Goal: Find specific page/section: Find specific page/section

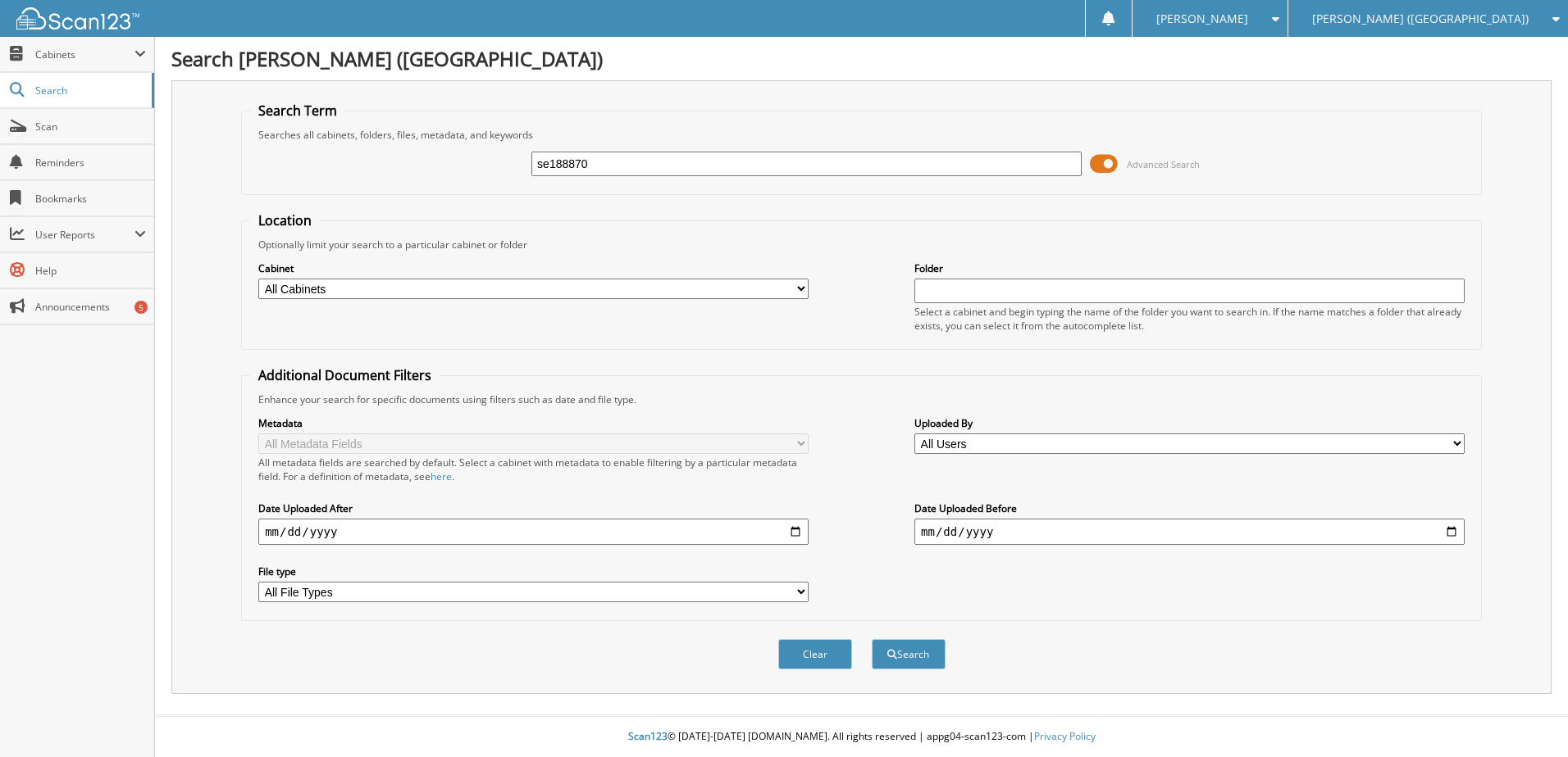
type input "se188870"
click at [872, 639] on button "Search" at bounding box center [908, 654] width 74 height 30
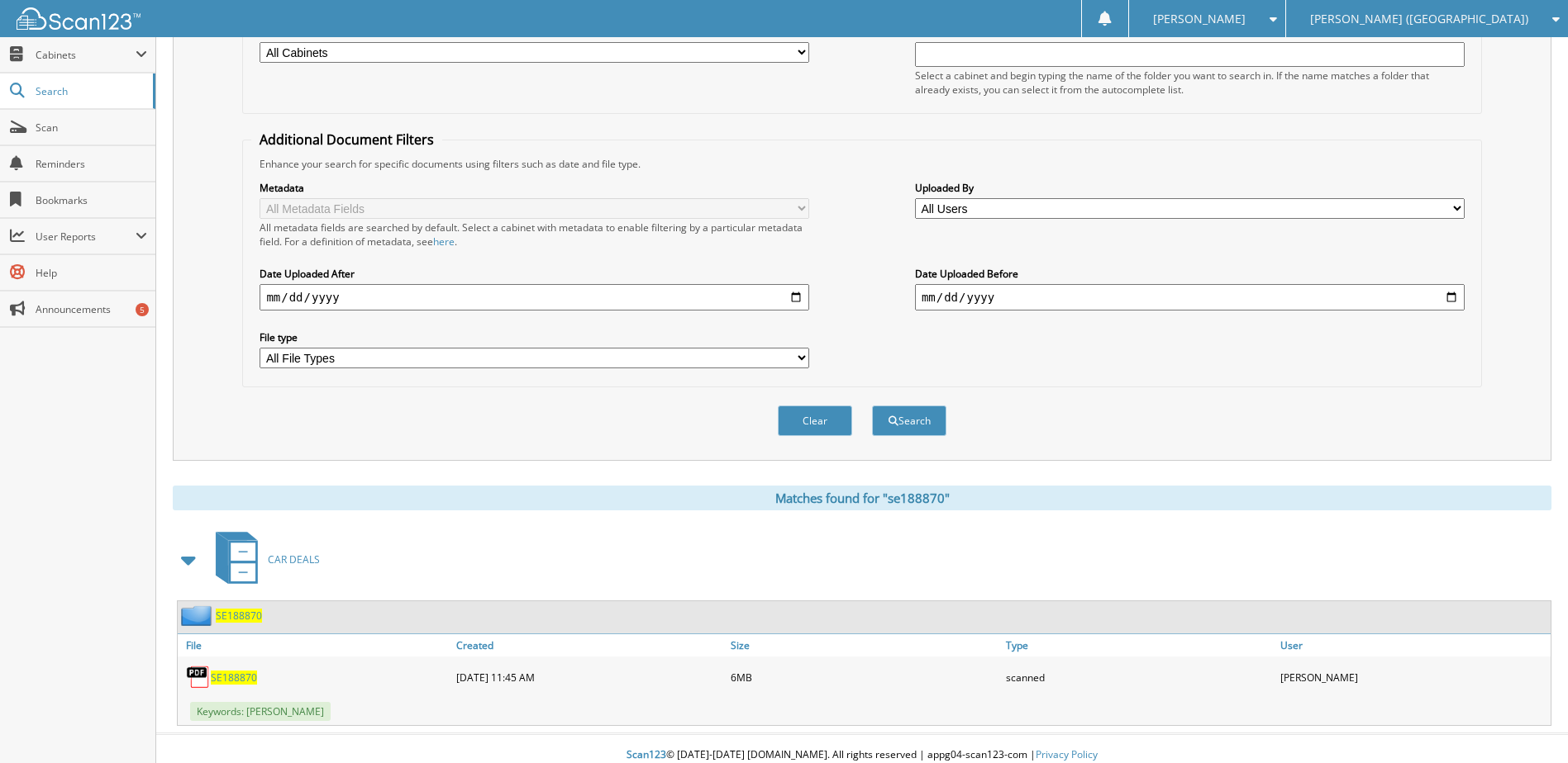
scroll to position [252, 0]
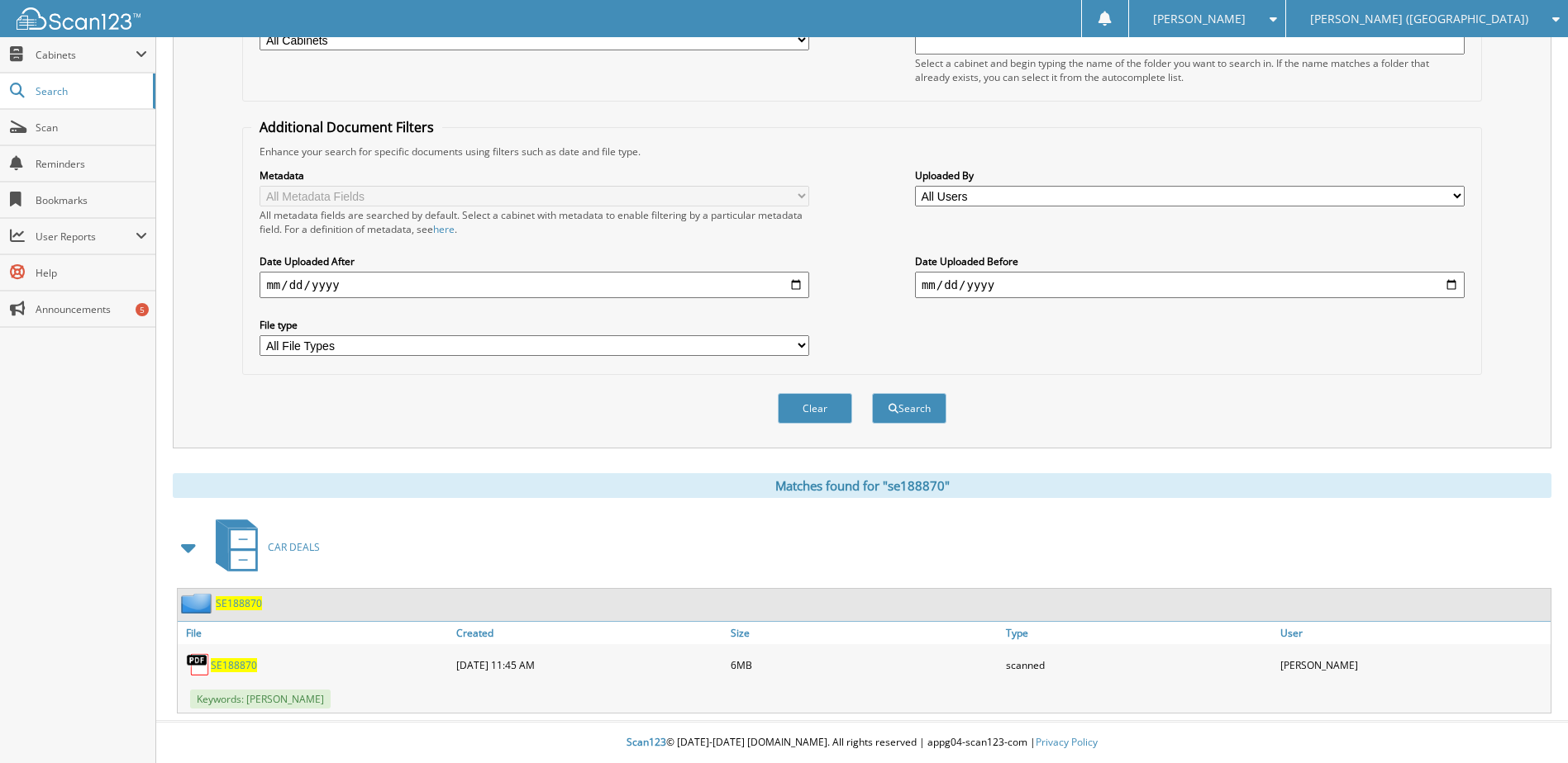
click at [233, 665] on span "SE188870" at bounding box center [233, 665] width 47 height 14
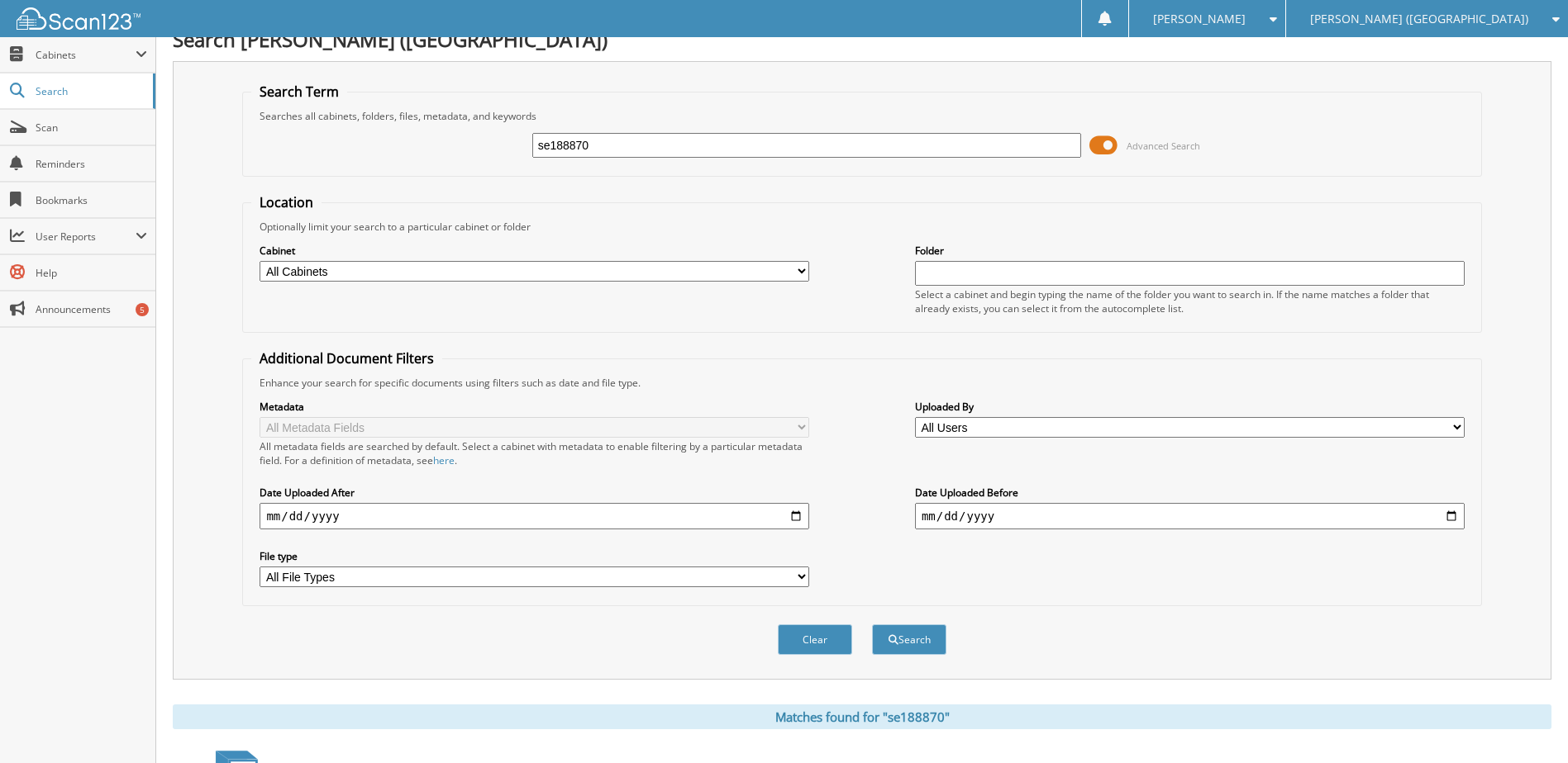
scroll to position [0, 0]
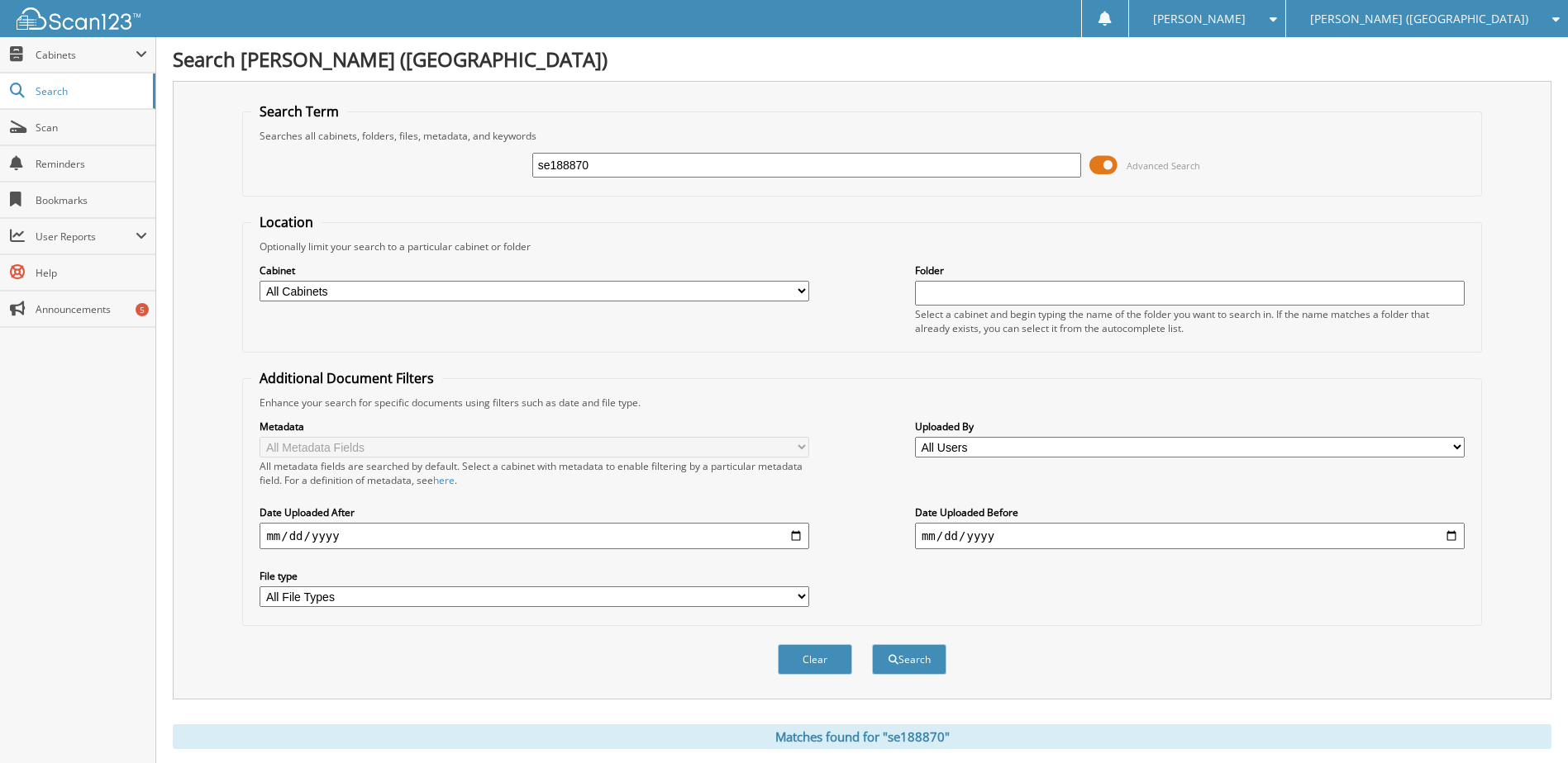
click at [571, 167] on input "se188870" at bounding box center [807, 165] width 550 height 25
type input "se198603"
click at [872, 644] on button "Search" at bounding box center [909, 659] width 74 height 30
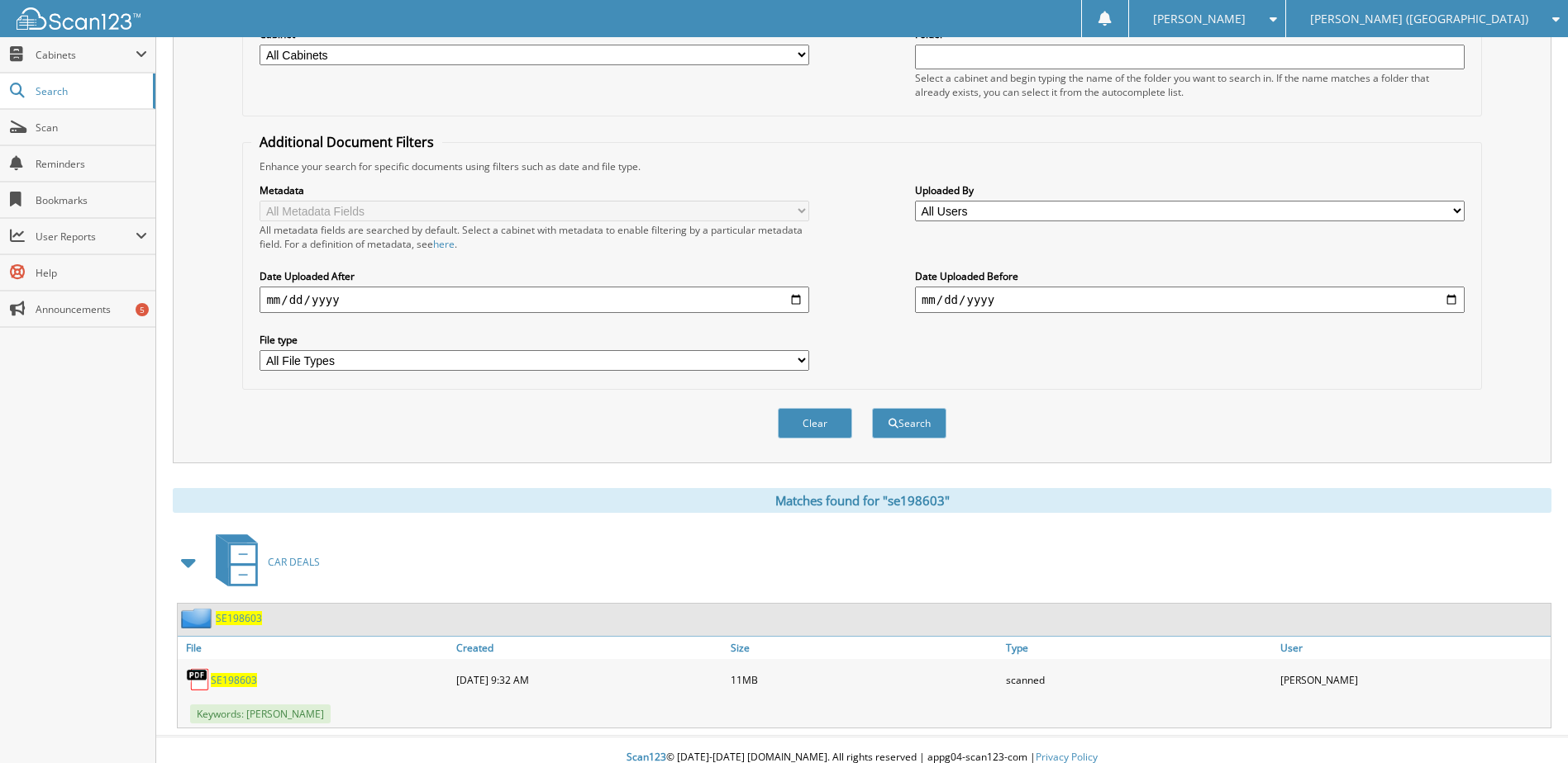
scroll to position [252, 0]
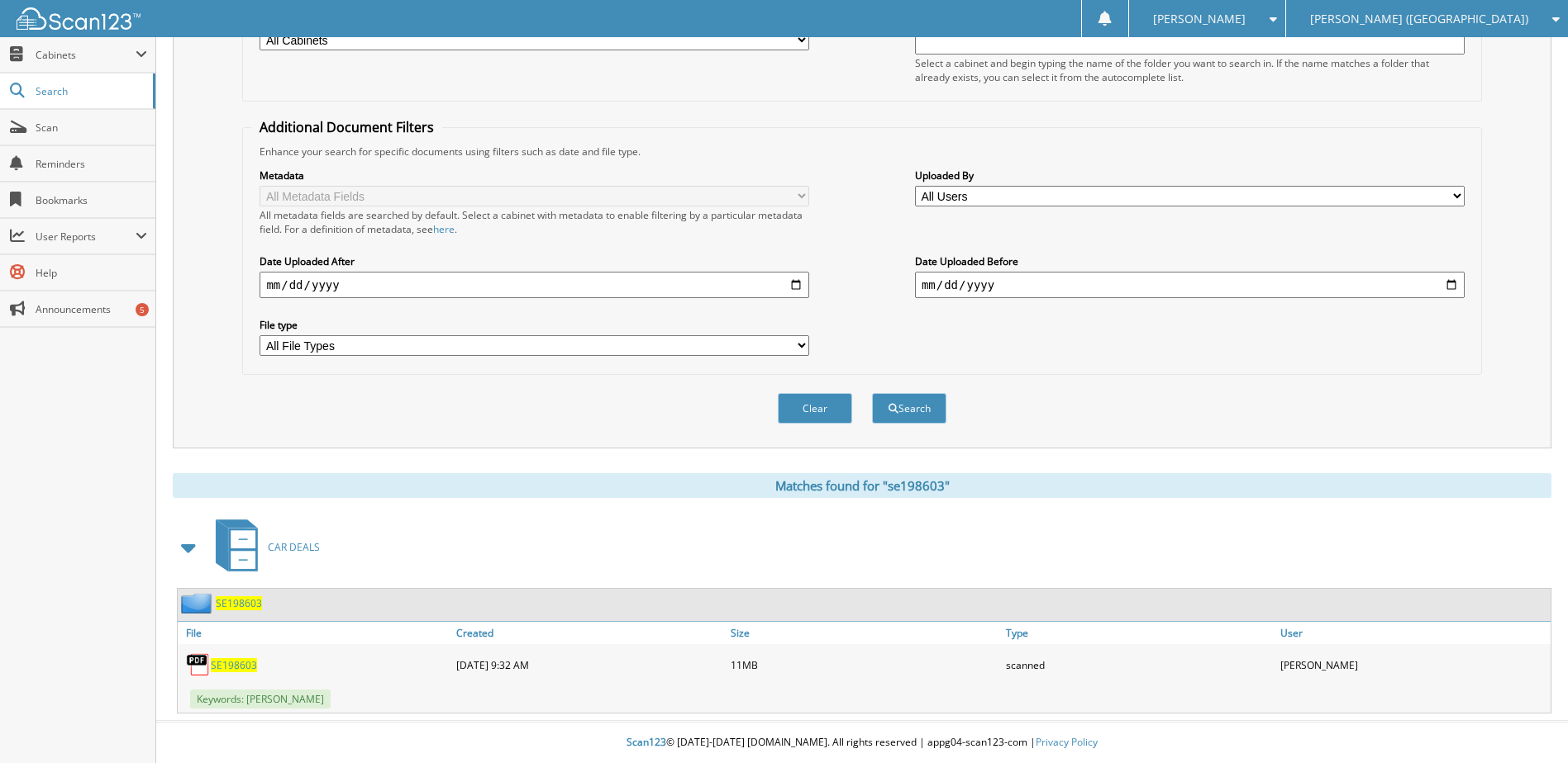
click at [227, 668] on span "SE198603" at bounding box center [233, 665] width 47 height 14
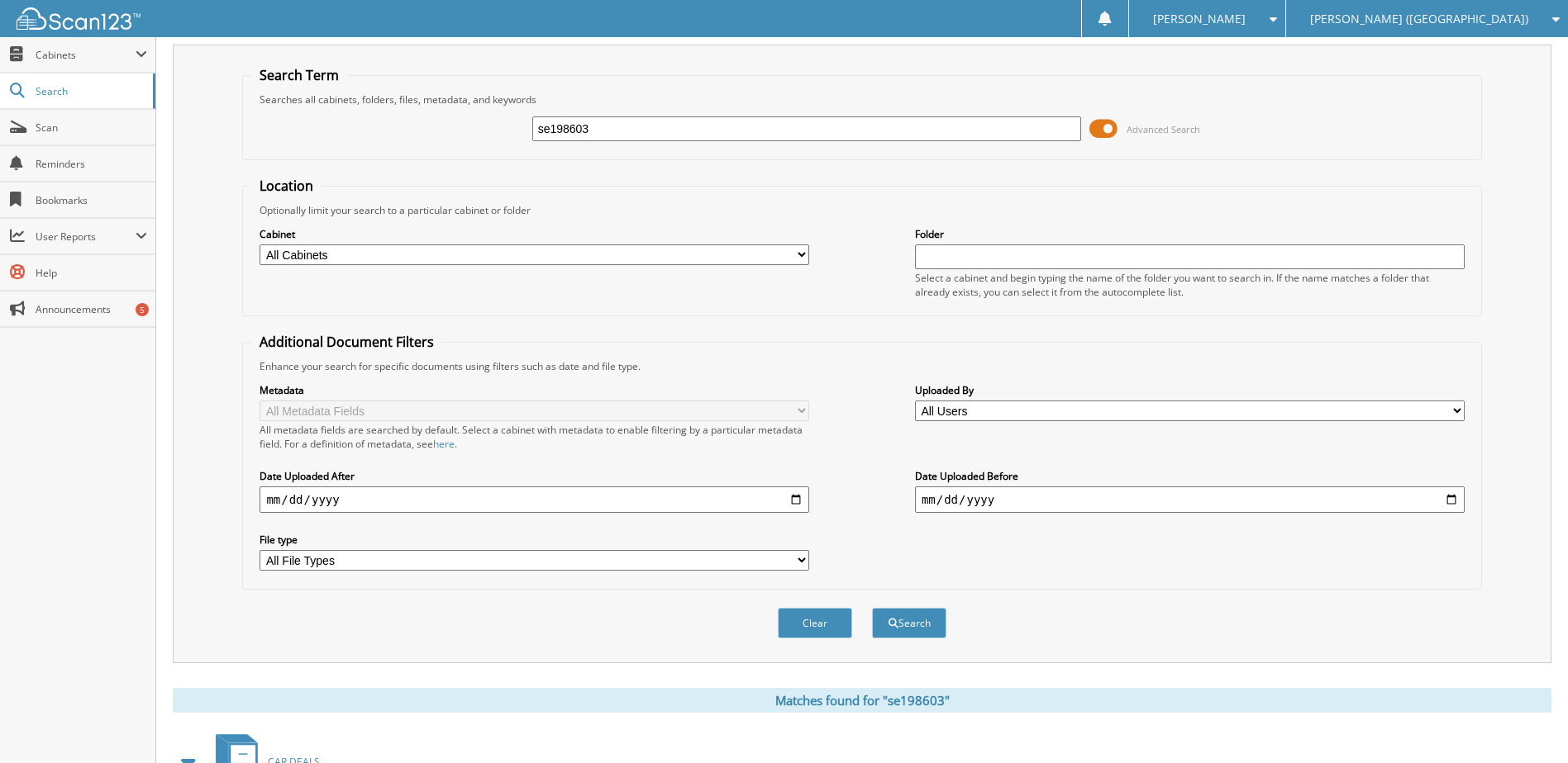
scroll to position [0, 0]
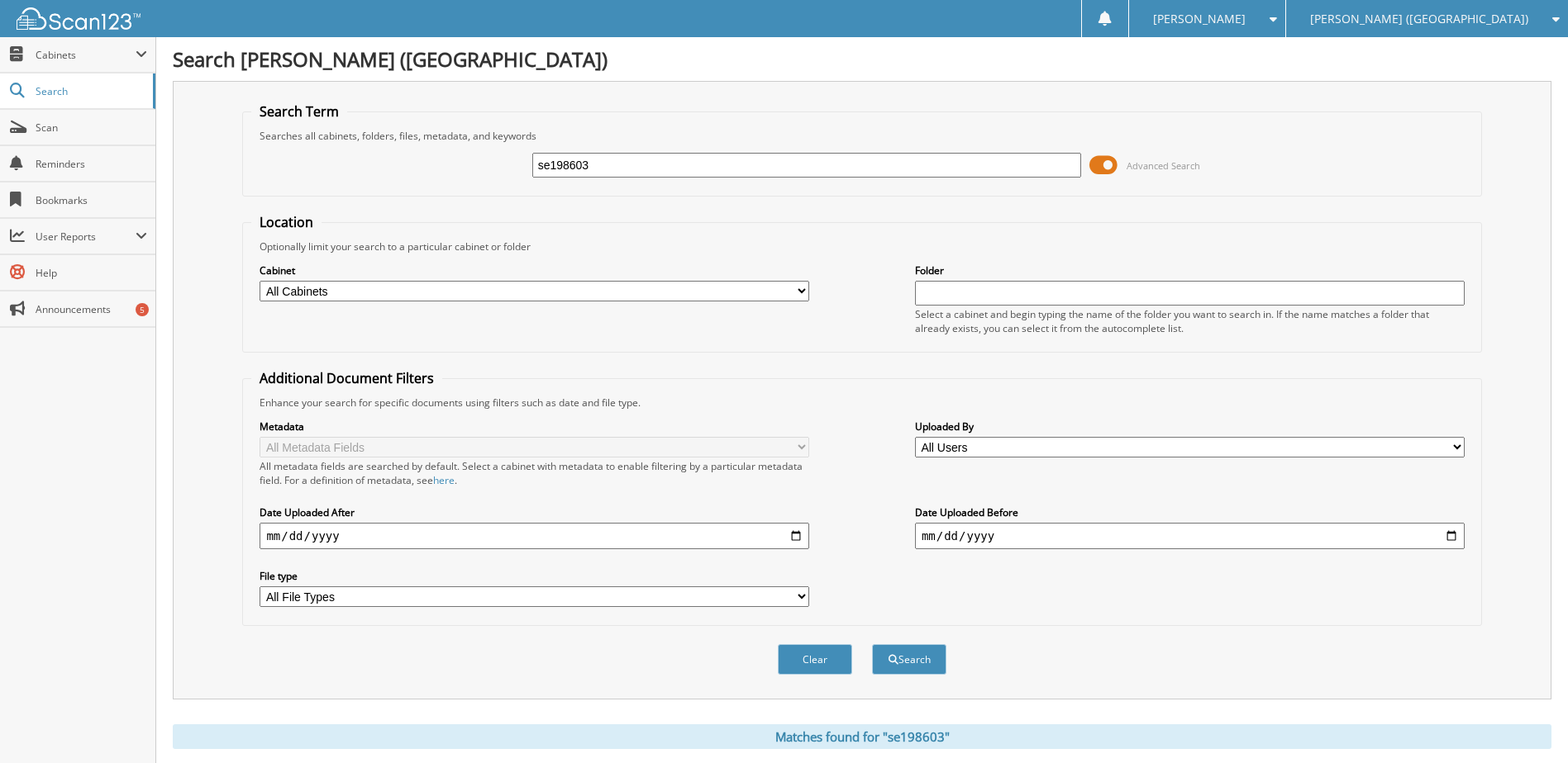
click at [559, 174] on input "se198603" at bounding box center [807, 165] width 550 height 25
type input "p6244358"
click at [872, 644] on button "Search" at bounding box center [909, 659] width 74 height 30
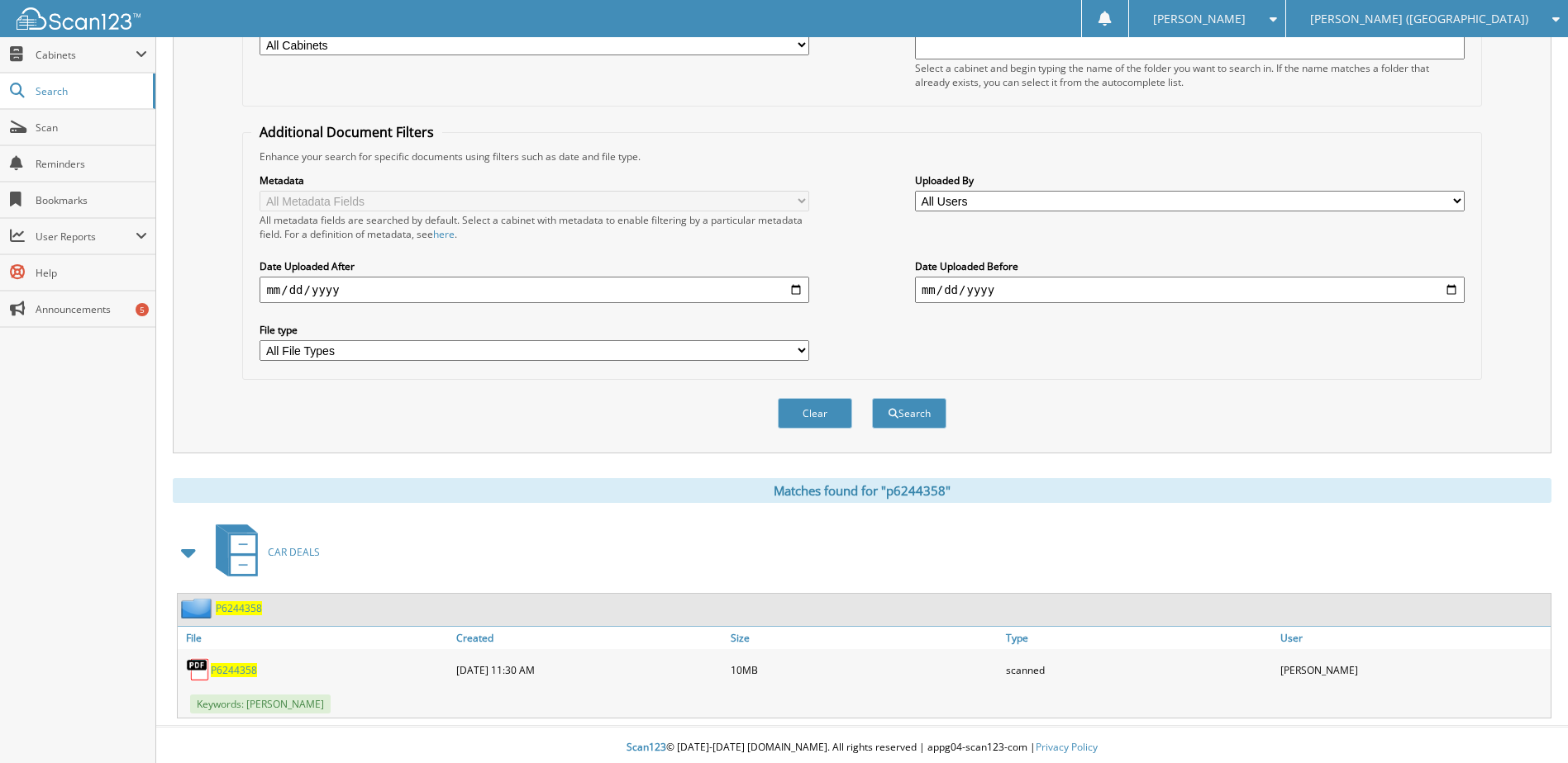
scroll to position [248, 0]
click at [247, 665] on span "P6244358" at bounding box center [233, 668] width 47 height 14
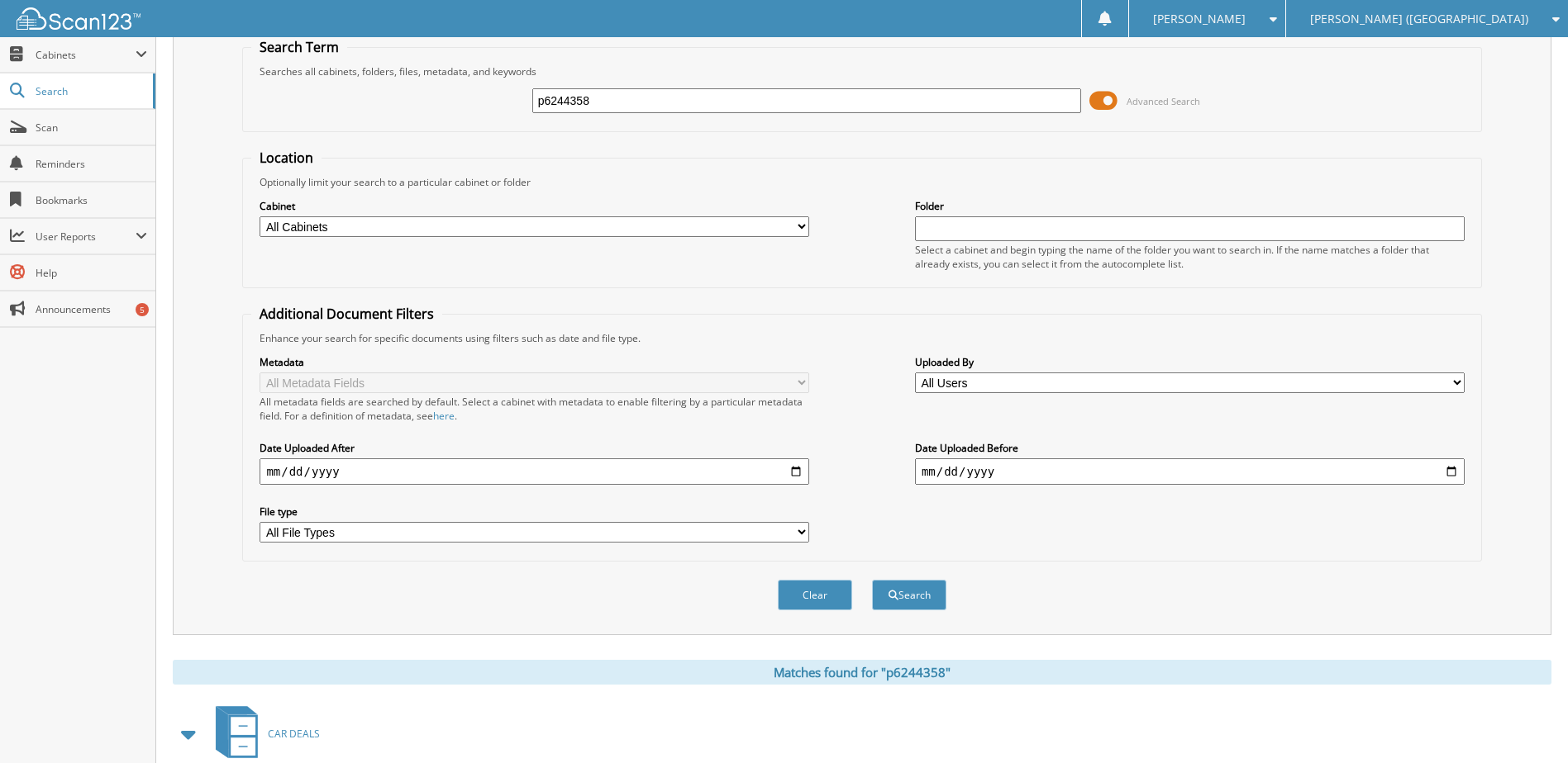
scroll to position [0, 0]
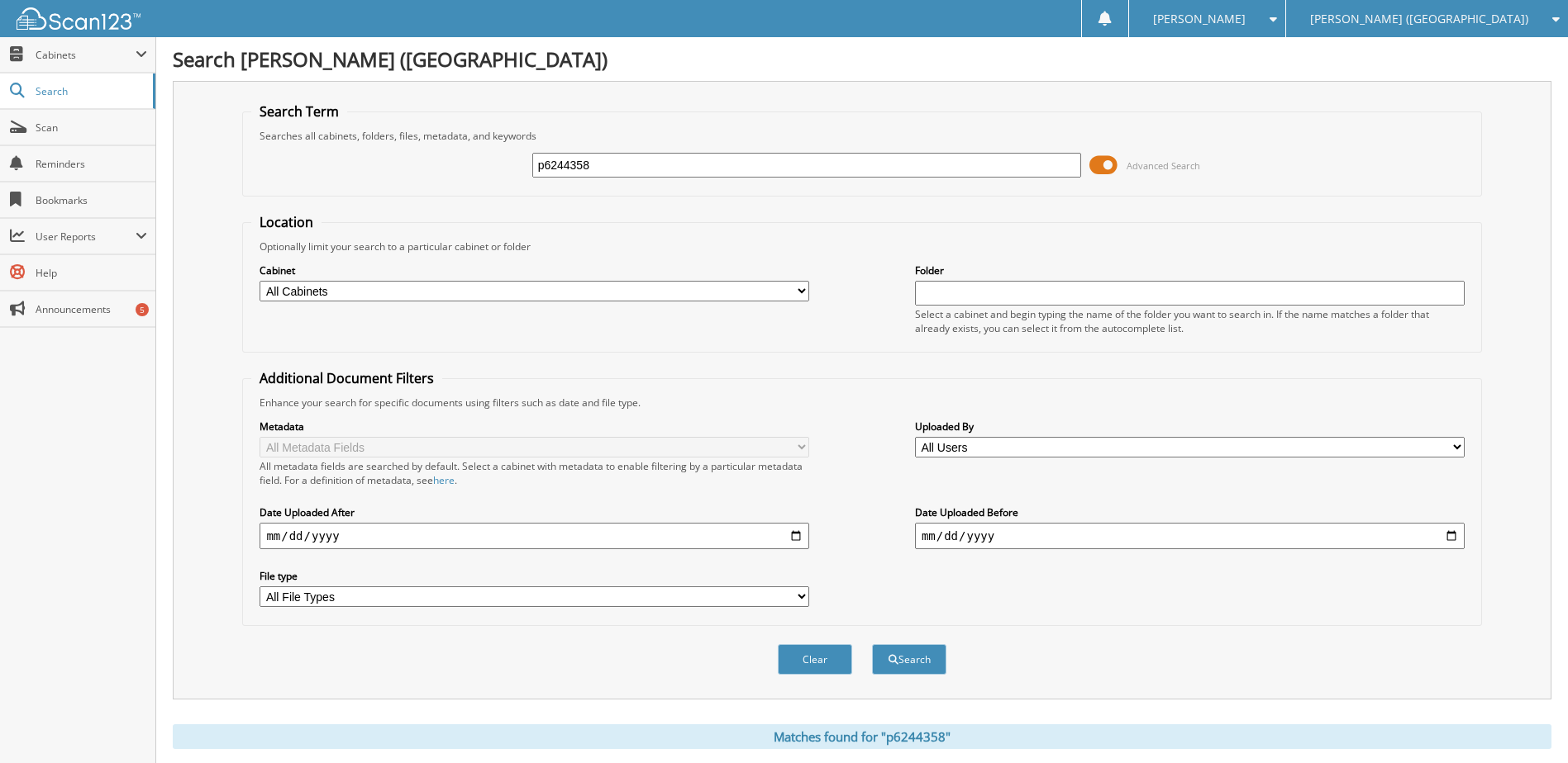
click at [582, 169] on input "p6244358" at bounding box center [807, 165] width 550 height 25
type input "nc031357"
click at [872, 644] on button "Search" at bounding box center [909, 659] width 74 height 30
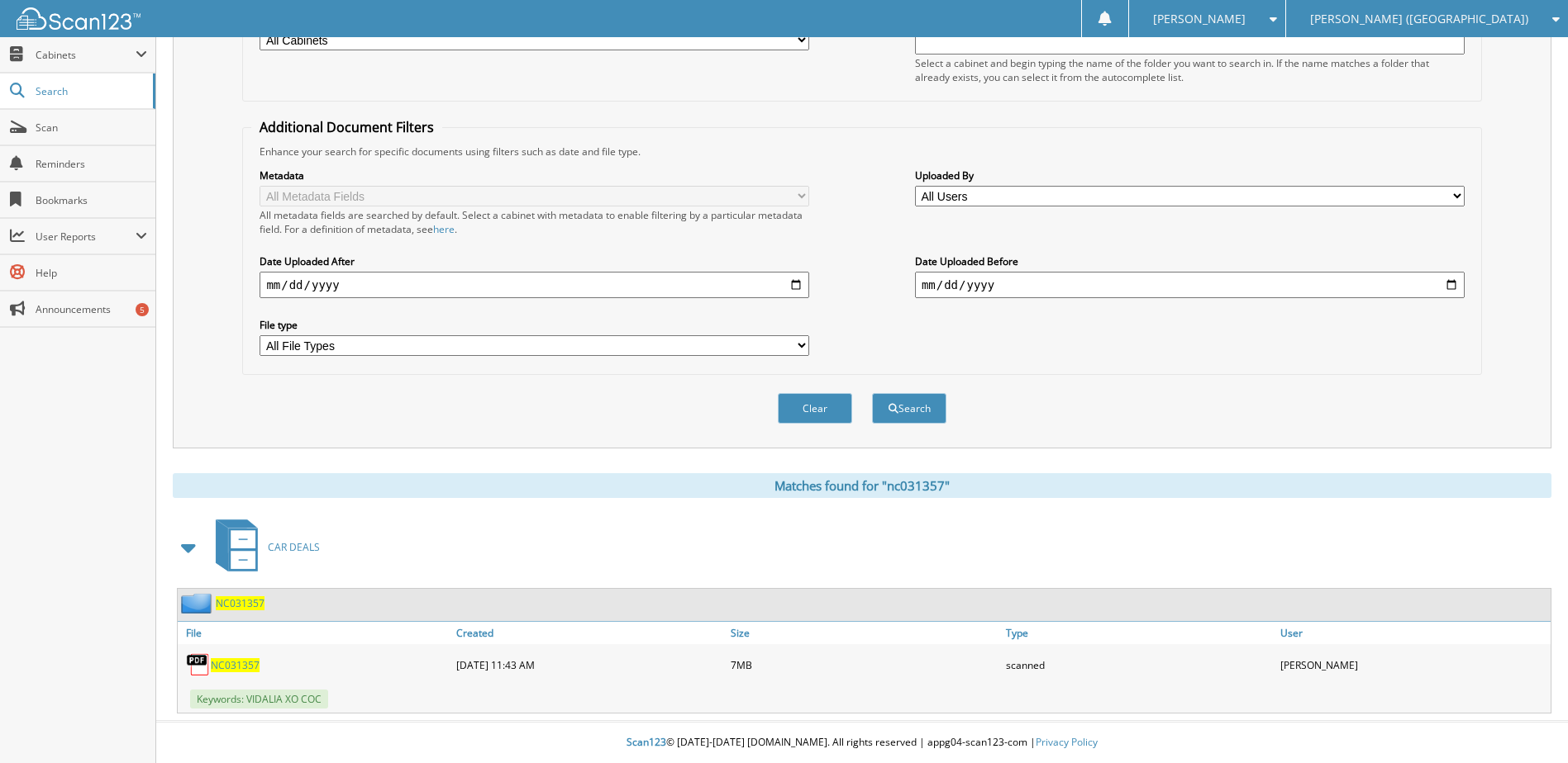
click at [247, 669] on span "NC031357" at bounding box center [234, 665] width 49 height 14
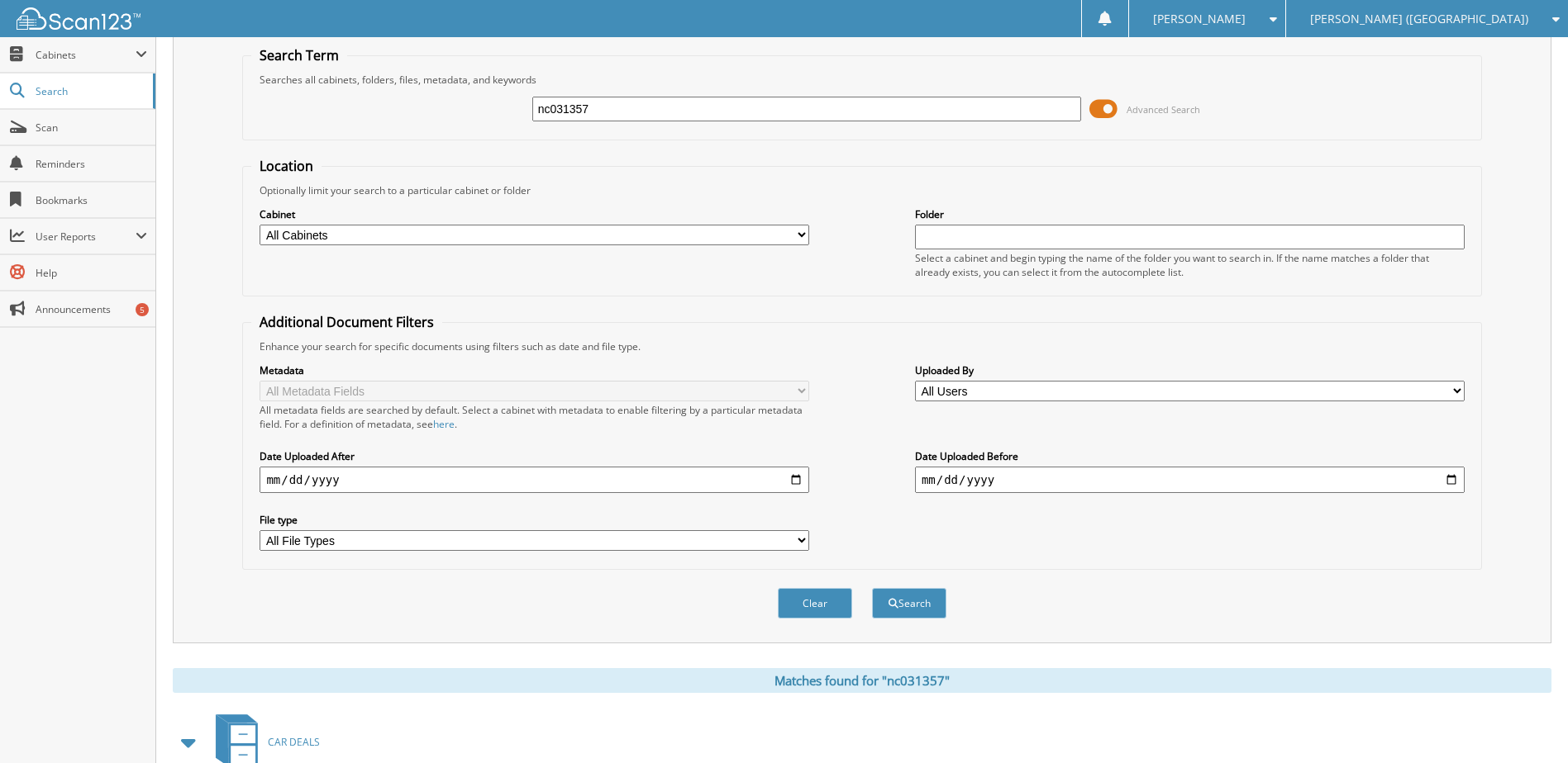
scroll to position [0, 0]
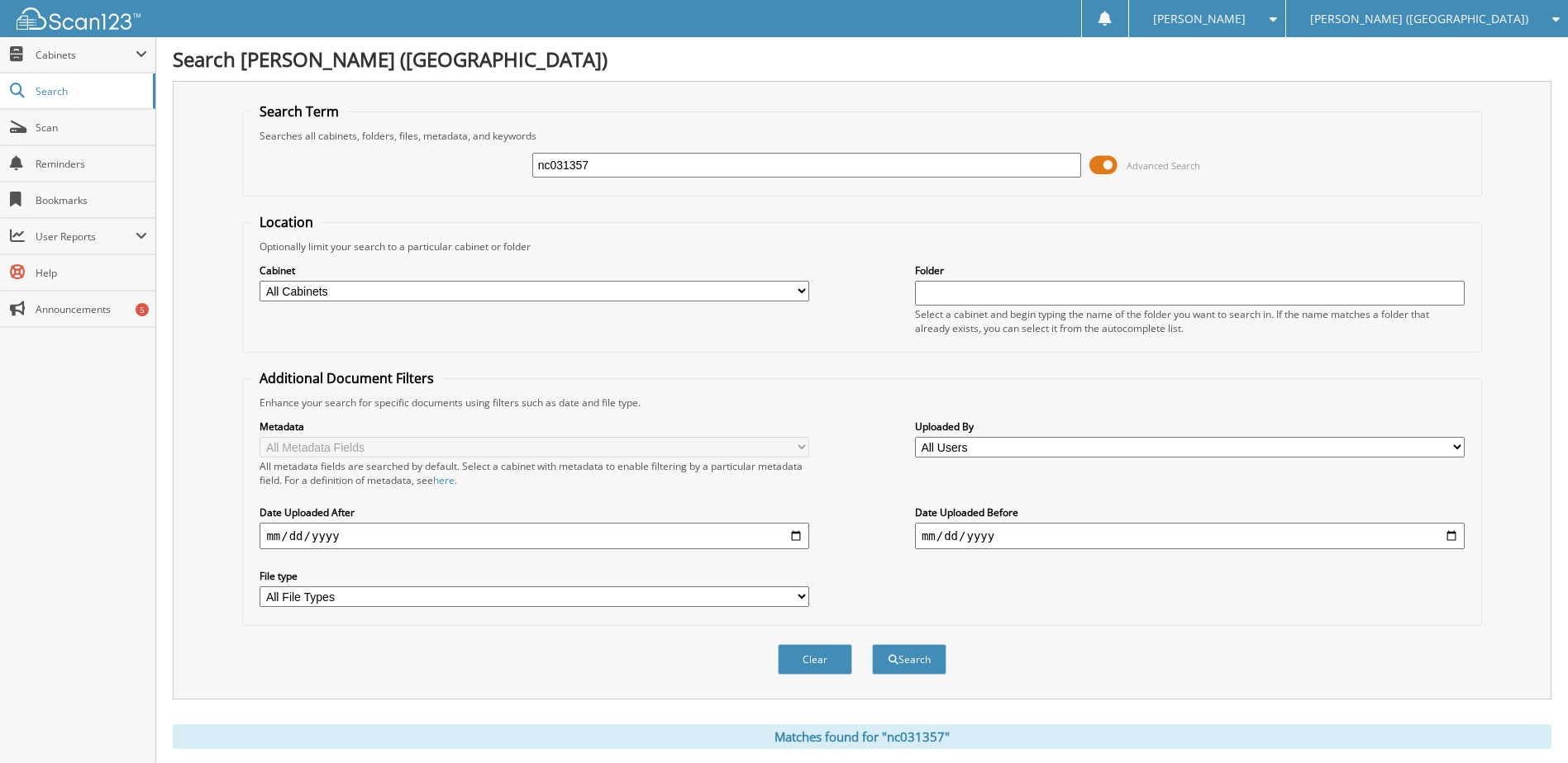
click at [589, 173] on input "nc031357" at bounding box center [807, 165] width 550 height 25
type input "s6068477"
click at [872, 644] on button "Search" at bounding box center [909, 659] width 74 height 30
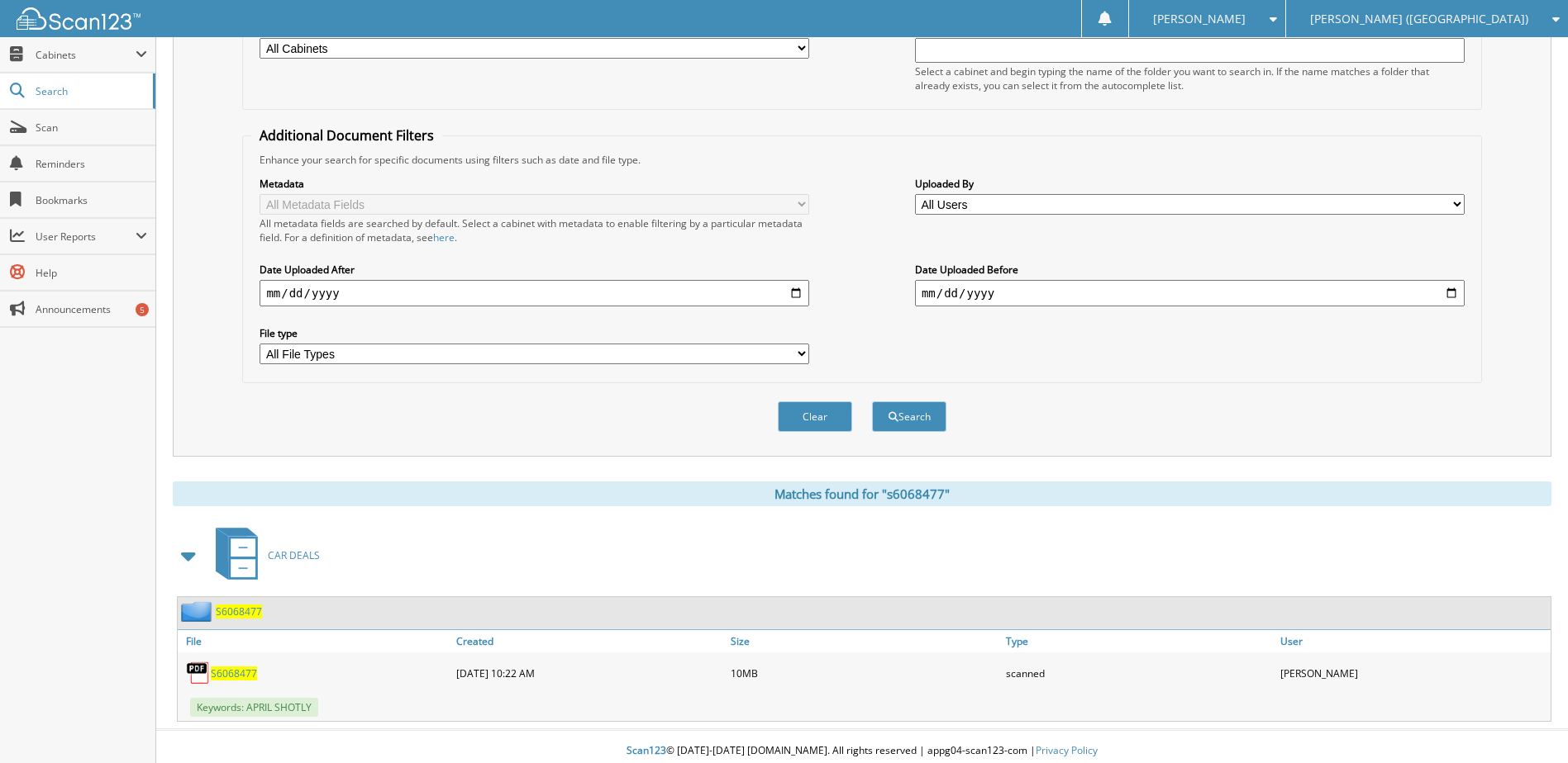
scroll to position [248, 0]
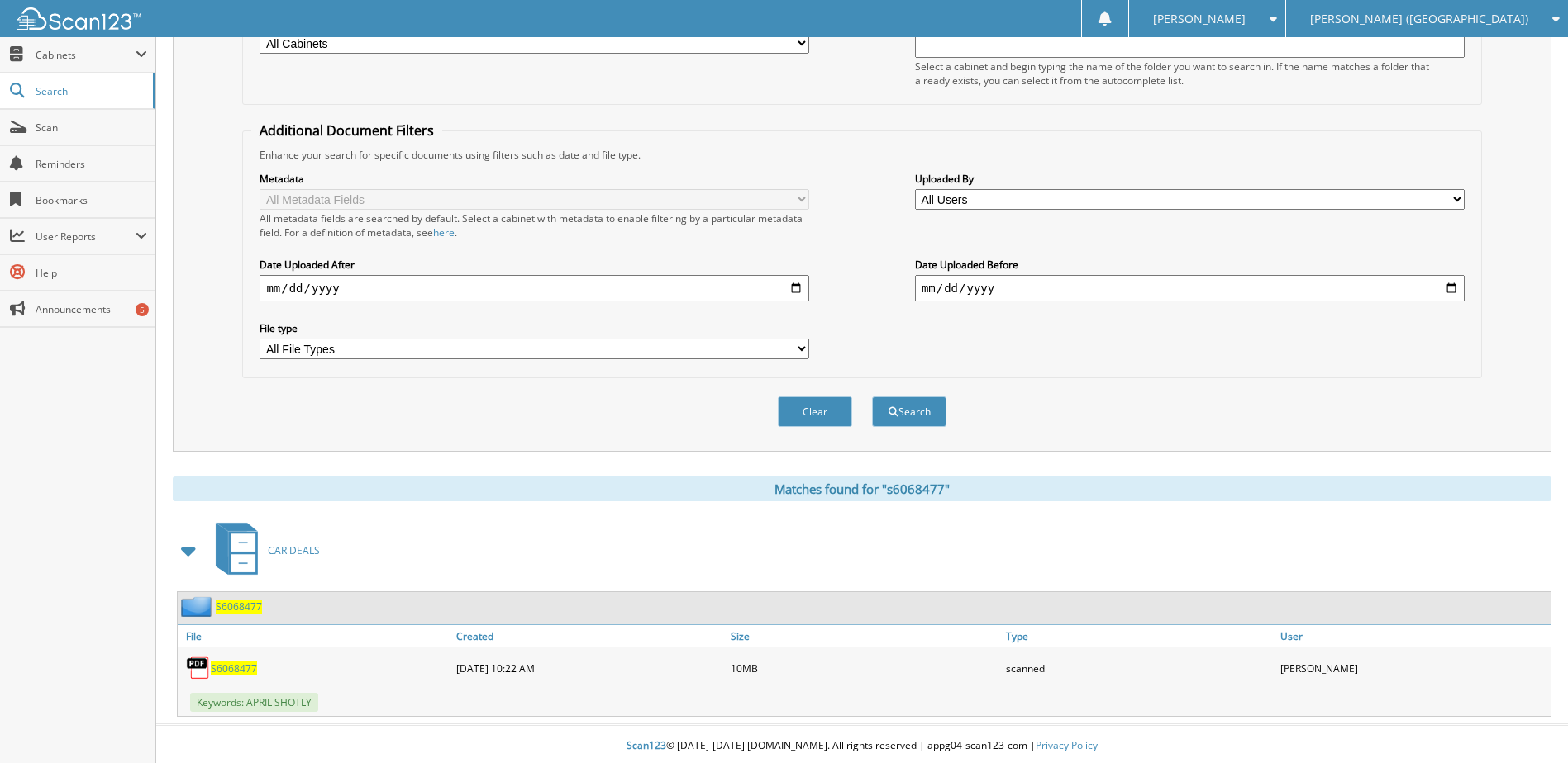
click at [242, 664] on span "S6068477" at bounding box center [233, 668] width 47 height 14
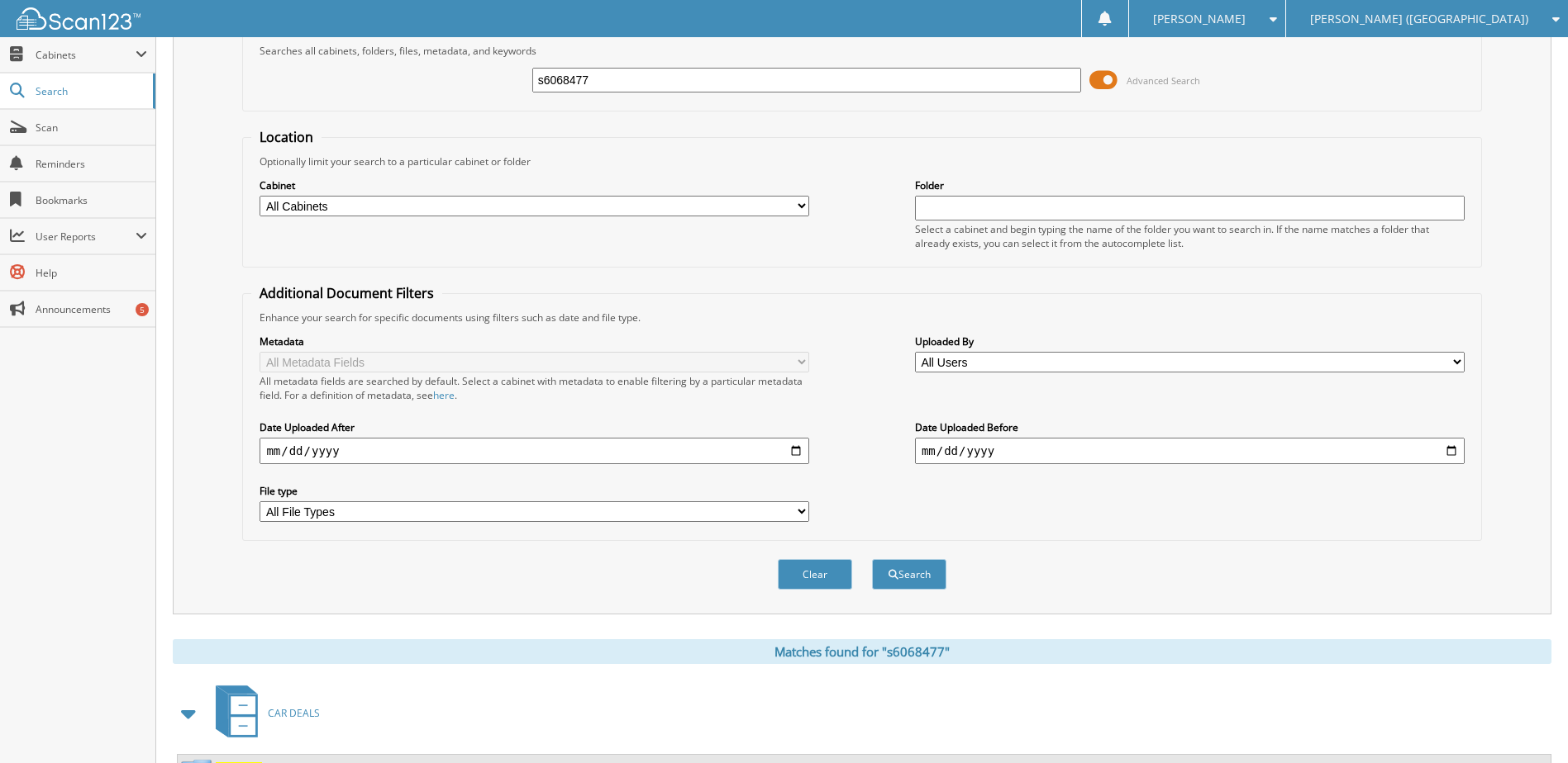
scroll to position [82, 0]
click at [577, 80] on input "s6068477" at bounding box center [807, 82] width 550 height 25
type input "t7290745"
click at [872, 562] on button "Search" at bounding box center [909, 576] width 74 height 30
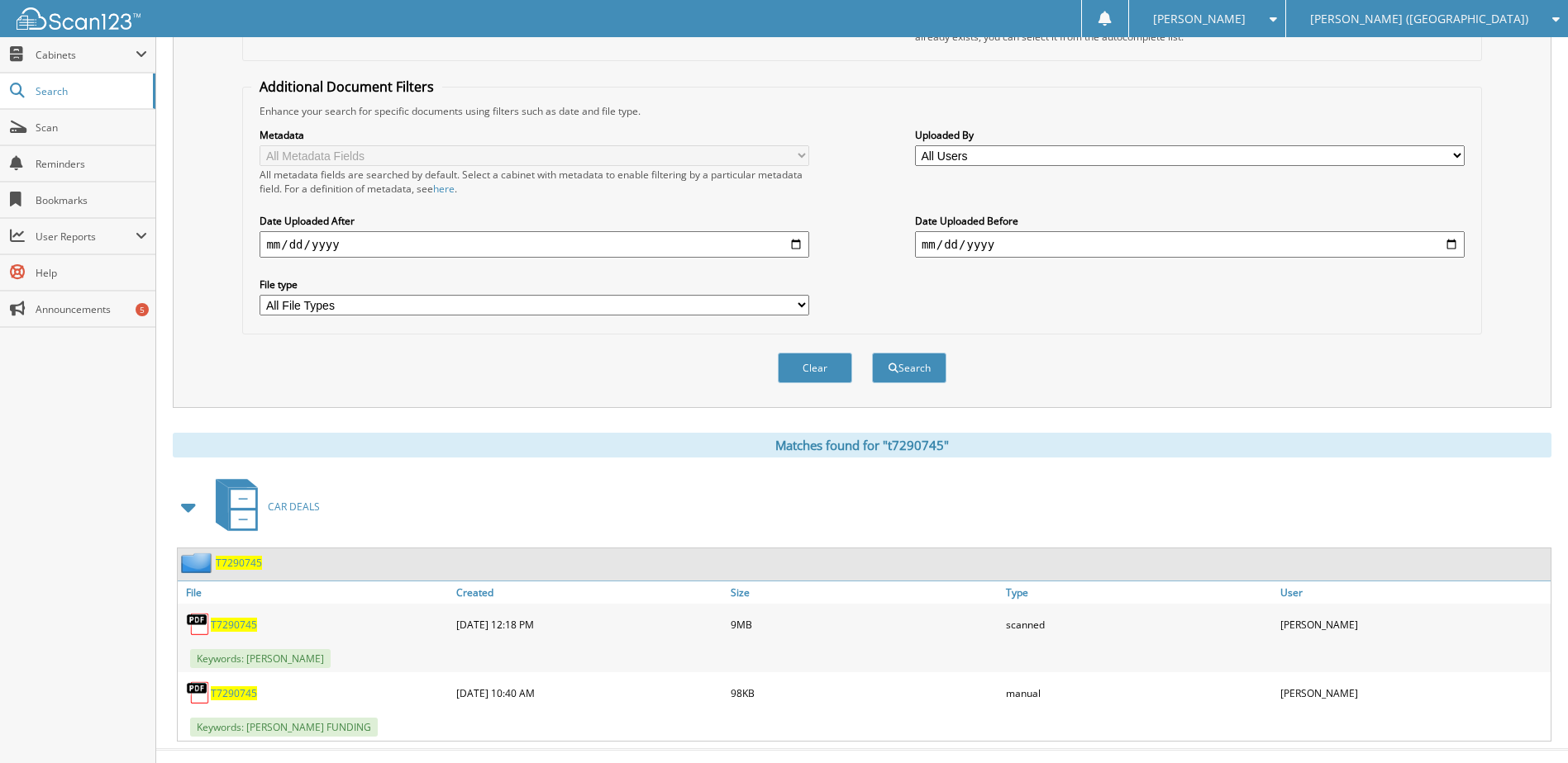
scroll to position [320, 0]
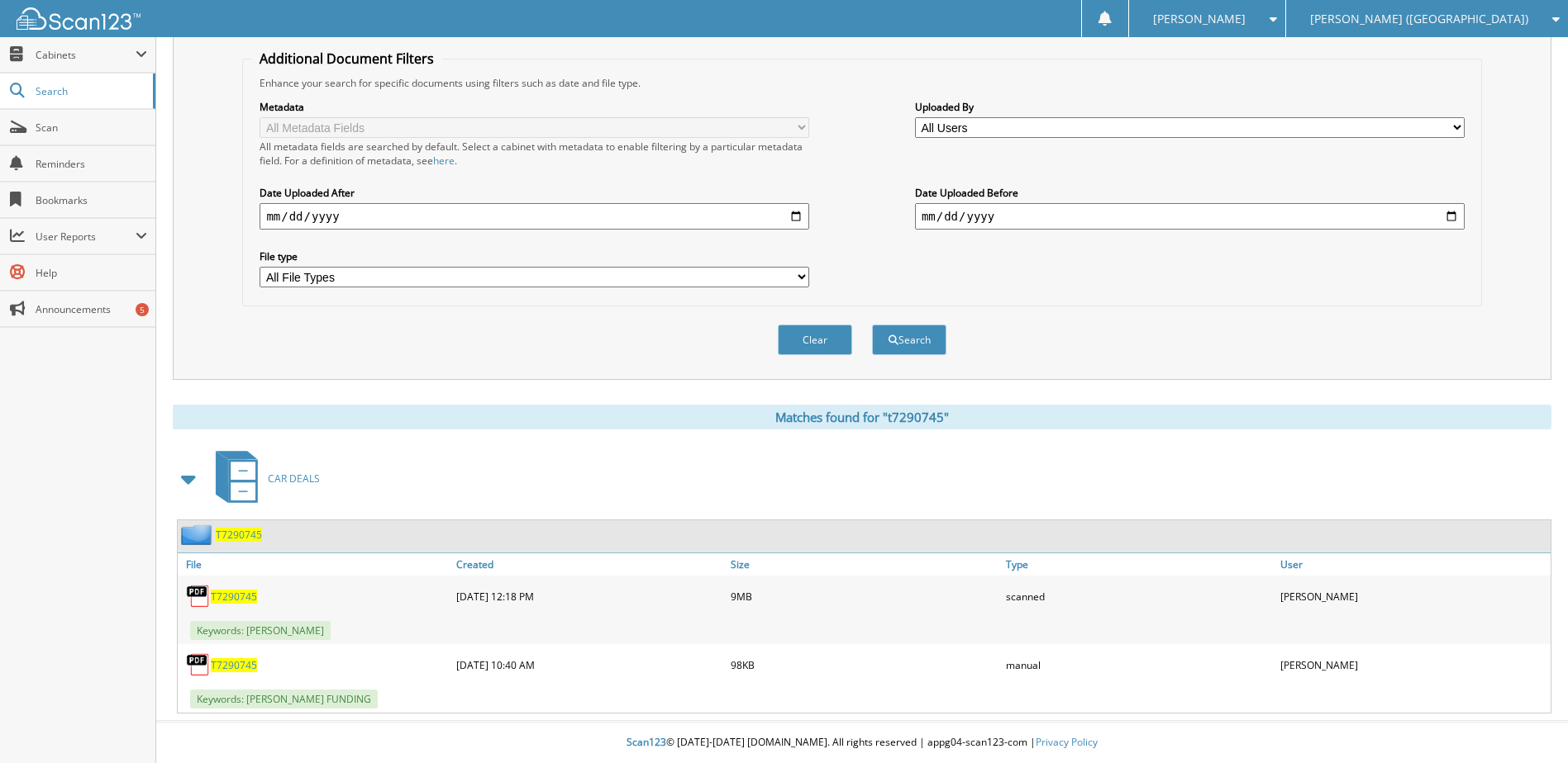
click at [232, 597] on span "T7290745" at bounding box center [233, 596] width 47 height 14
click at [66, 133] on span "Scan" at bounding box center [92, 127] width 112 height 14
